Goal: Navigation & Orientation: Find specific page/section

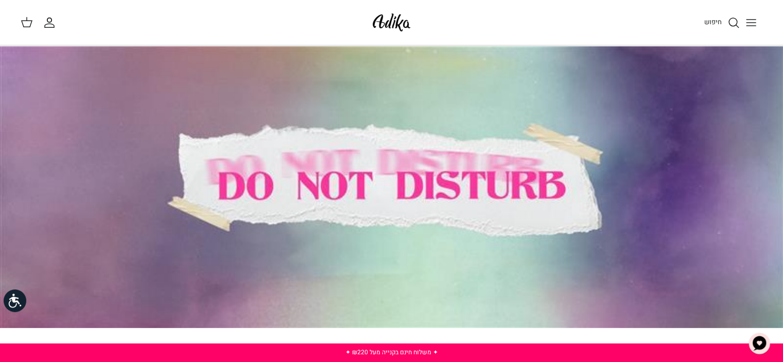
click at [756, 23] on line "Toggle menu" at bounding box center [751, 23] width 9 height 0
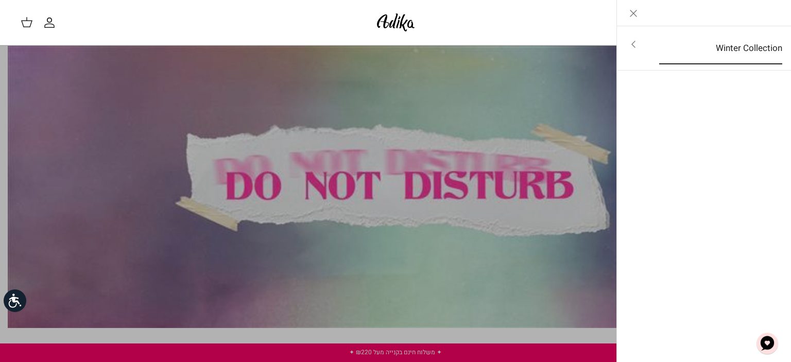
click at [744, 47] on link "Winter Collection" at bounding box center [721, 48] width 142 height 32
click at [744, 47] on link "לכל הפריטים" at bounding box center [704, 45] width 164 height 26
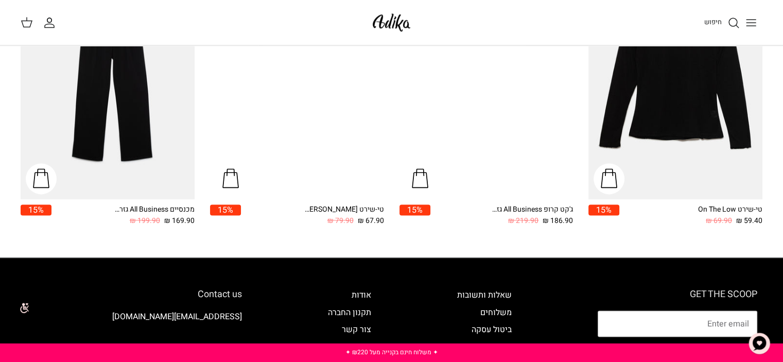
scroll to position [1545, 0]
